Goal: Transaction & Acquisition: Purchase product/service

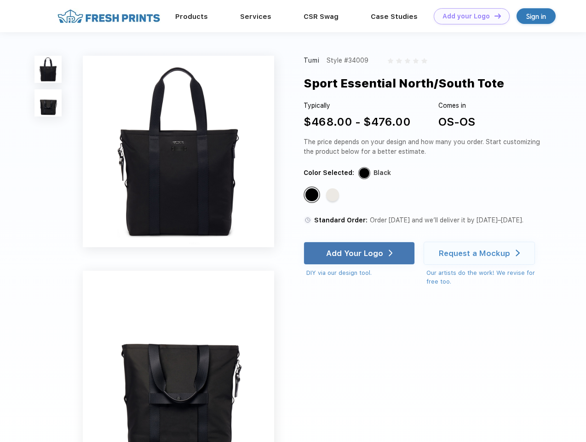
click at [469, 16] on link "Add your Logo Design Tool" at bounding box center [472, 16] width 76 height 16
click at [0, 0] on div "Design Tool" at bounding box center [0, 0] width 0 height 0
click at [494, 16] on link "Add your Logo Design Tool" at bounding box center [472, 16] width 76 height 16
click at [48, 69] on img at bounding box center [48, 69] width 27 height 27
click at [48, 103] on img at bounding box center [48, 102] width 27 height 27
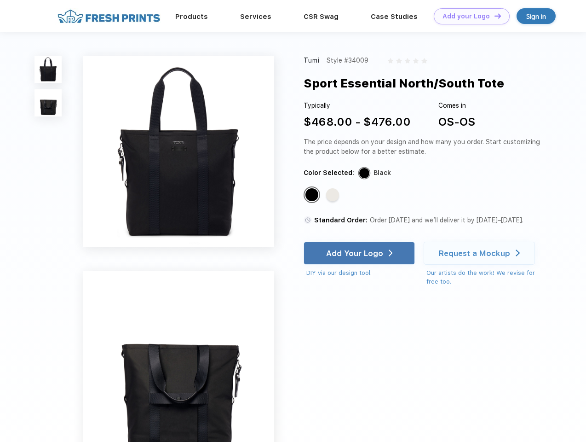
click at [313, 195] on div "Standard Color" at bounding box center [312, 194] width 13 height 13
click at [334, 195] on div "Standard Color" at bounding box center [332, 194] width 13 height 13
click at [360, 253] on div "Add Your Logo" at bounding box center [354, 253] width 57 height 9
click at [481, 253] on div "Request a Mockup" at bounding box center [474, 253] width 71 height 9
